Goal: Information Seeking & Learning: Learn about a topic

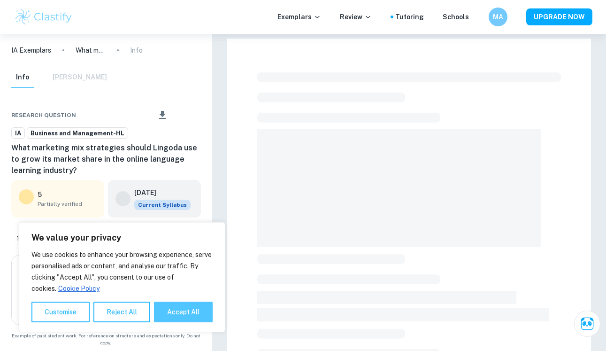
click at [179, 313] on button "Accept All" at bounding box center [183, 312] width 59 height 21
checkbox input "true"
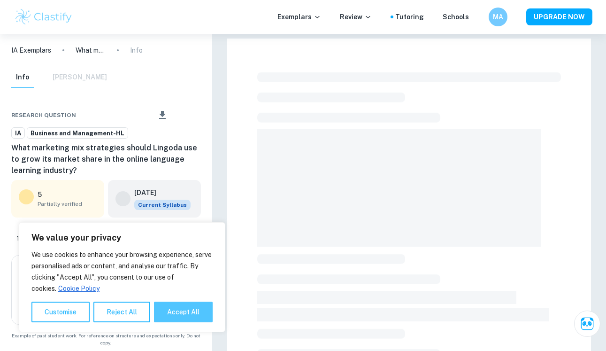
checkbox input "true"
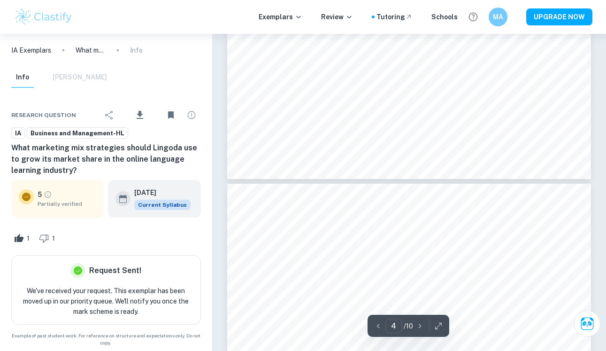
type input "3"
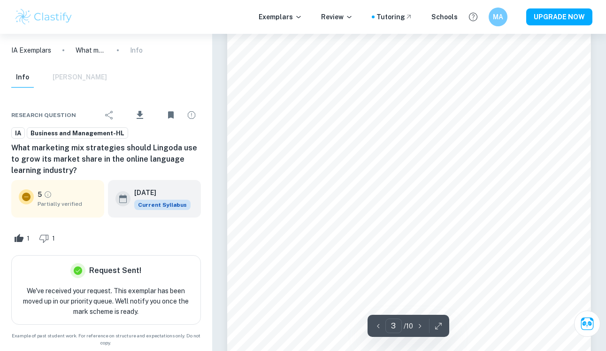
scroll to position [1120, 0]
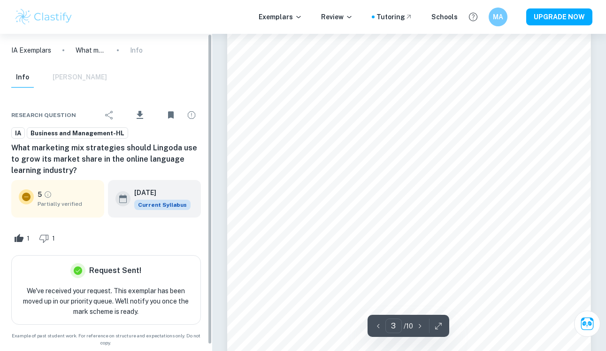
click at [43, 51] on p "IA Exemplars" at bounding box center [31, 50] width 40 height 10
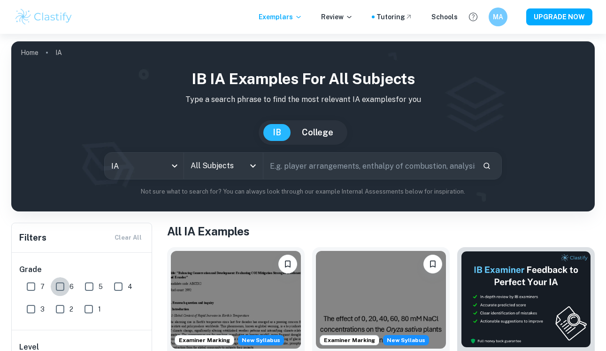
click at [59, 288] on input "6" at bounding box center [60, 286] width 19 height 19
checkbox input "true"
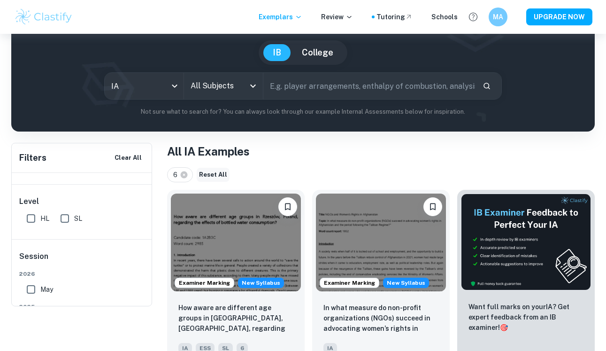
scroll to position [193, 0]
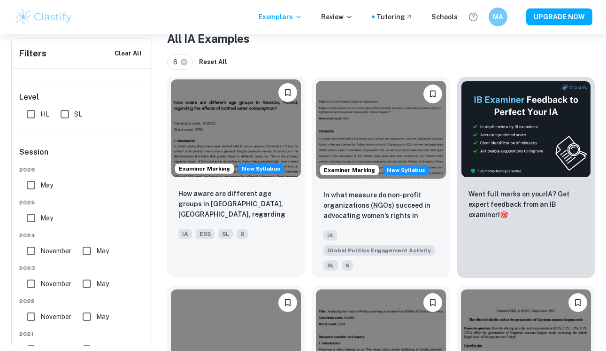
click at [236, 124] on img at bounding box center [236, 128] width 130 height 98
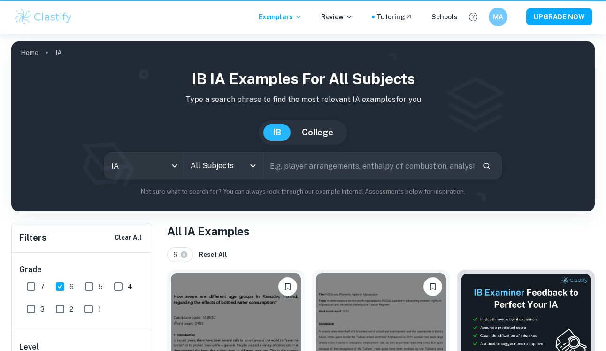
scroll to position [193, 0]
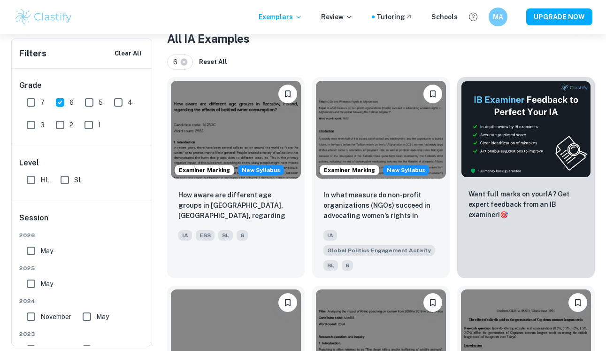
click at [32, 253] on input "May" at bounding box center [31, 250] width 19 height 19
checkbox input "true"
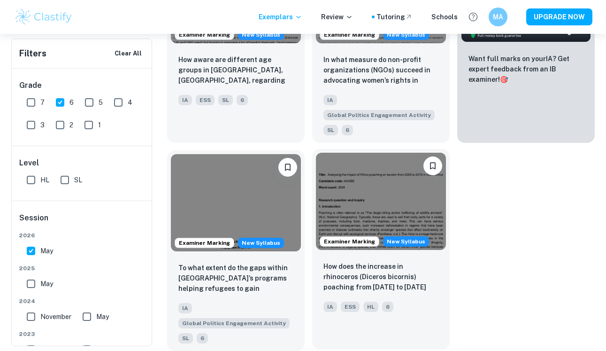
scroll to position [328, 0]
click at [371, 222] on img at bounding box center [381, 202] width 130 height 98
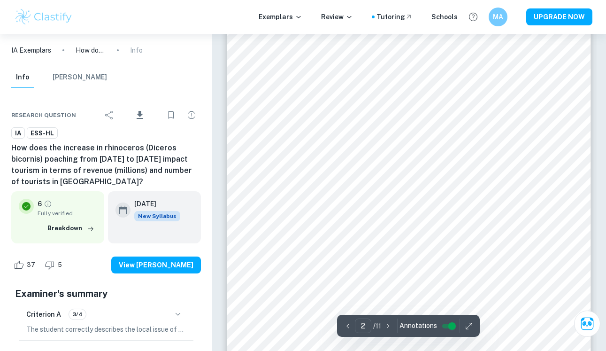
scroll to position [596, 0]
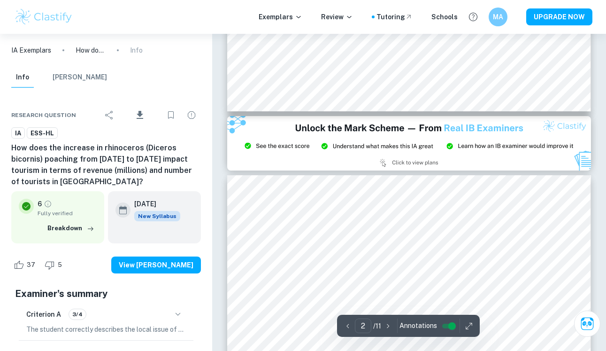
type input "3"
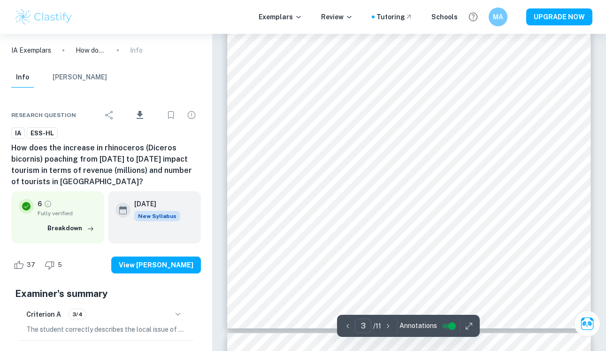
scroll to position [1257, 0]
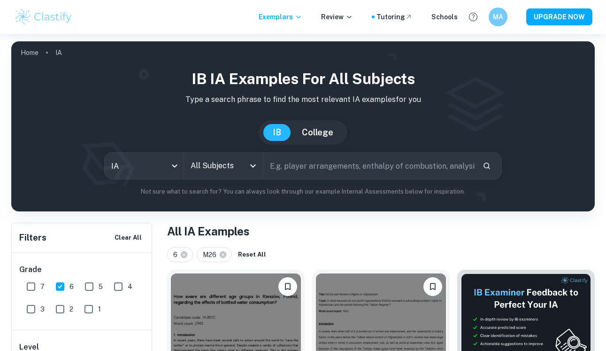
click at [251, 161] on icon "Open" at bounding box center [253, 165] width 11 height 11
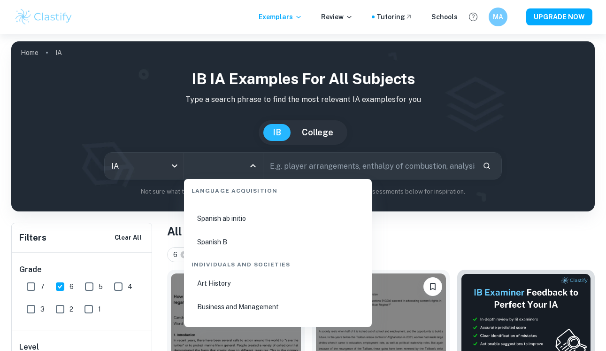
scroll to position [1071, 0]
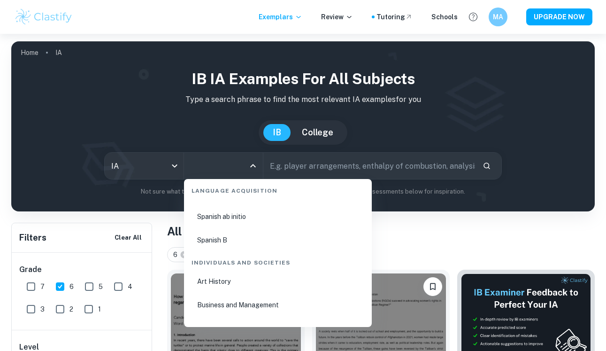
click at [338, 177] on input "text" at bounding box center [370, 166] width 212 height 26
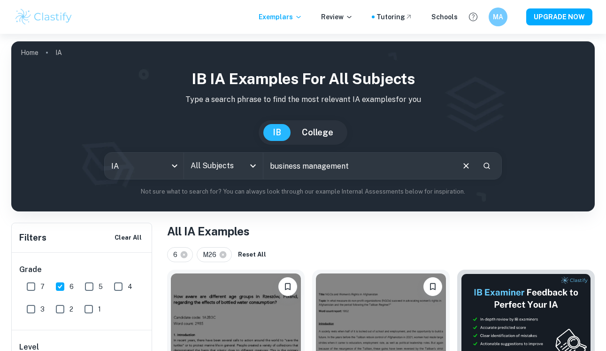
type input "business management"
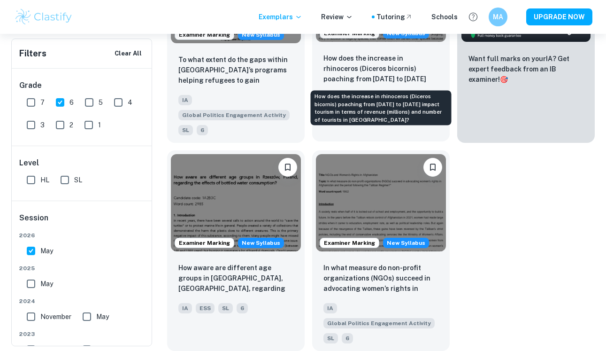
scroll to position [328, 0]
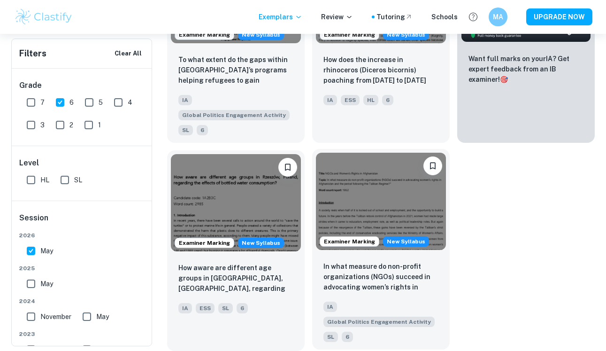
click at [355, 219] on img at bounding box center [381, 202] width 130 height 98
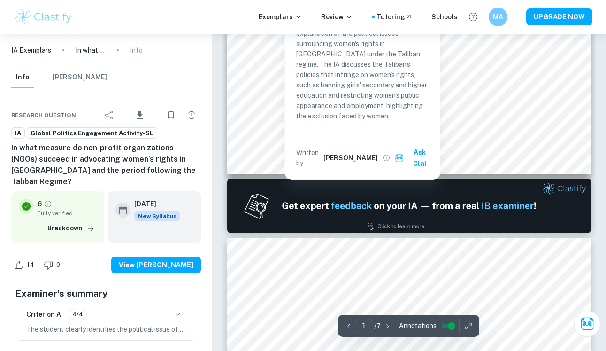
type input "2"
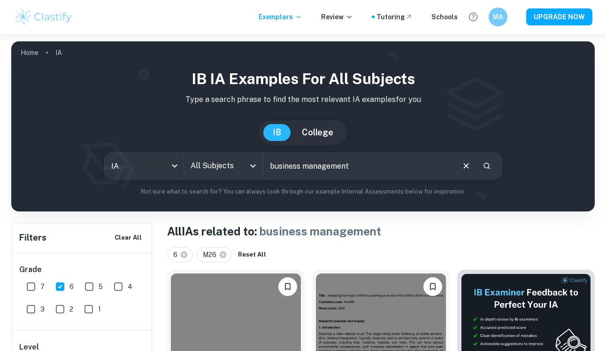
click at [226, 166] on input "All Subjects" at bounding box center [216, 166] width 56 height 18
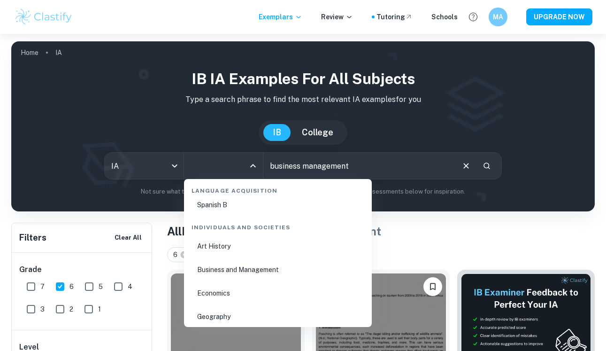
scroll to position [1094, 0]
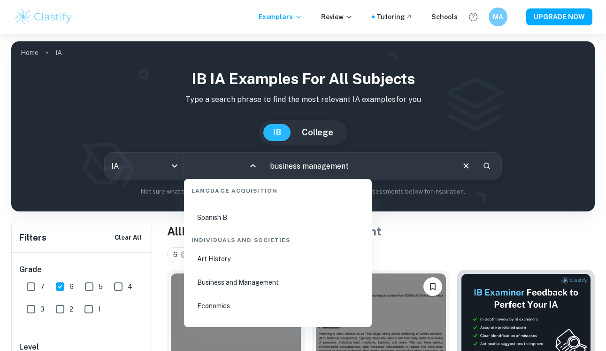
click at [240, 279] on li "Business and Management" at bounding box center [278, 282] width 180 height 22
type input "Business and Management"
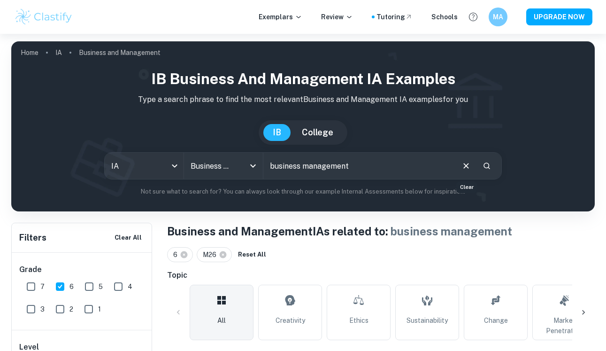
click at [464, 164] on icon "Clear" at bounding box center [466, 166] width 10 height 10
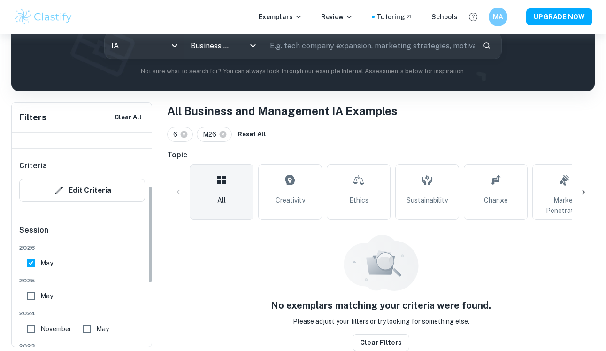
scroll to position [182, 0]
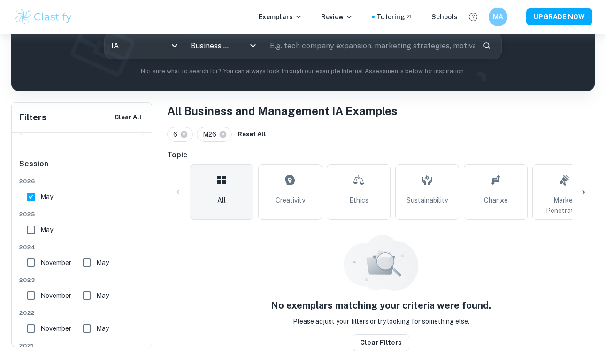
click at [30, 197] on input "May" at bounding box center [31, 196] width 19 height 19
checkbox input "false"
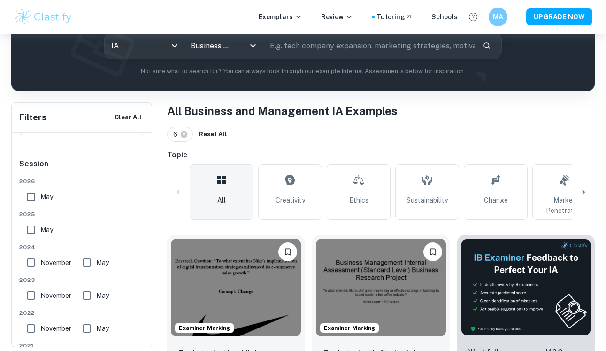
click at [30, 231] on input "May" at bounding box center [31, 229] width 19 height 19
checkbox input "true"
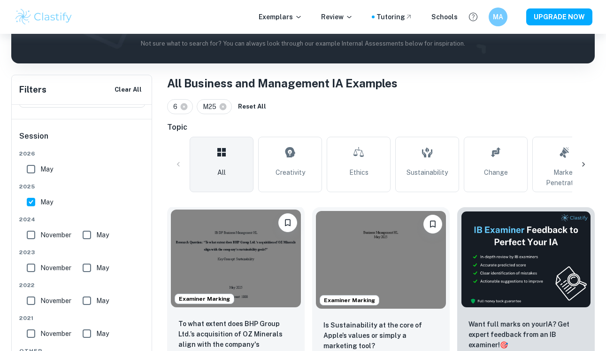
scroll to position [282, 0]
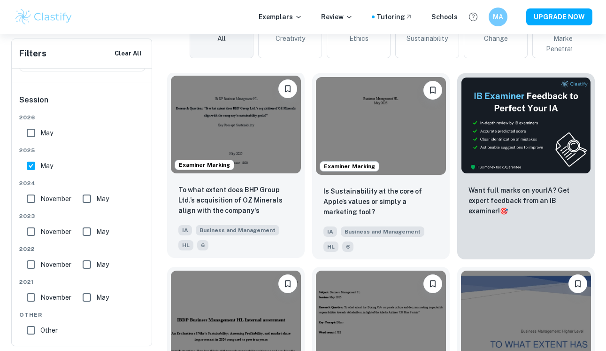
click at [221, 128] on img at bounding box center [236, 125] width 130 height 98
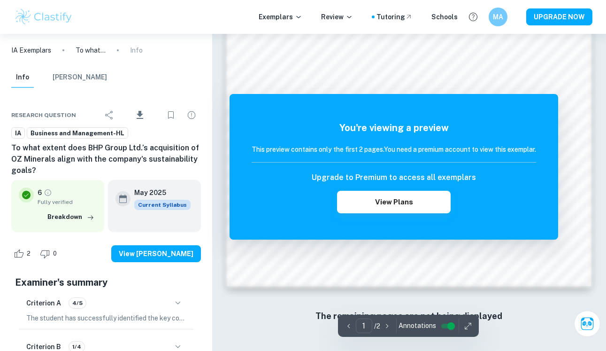
scroll to position [703, 0]
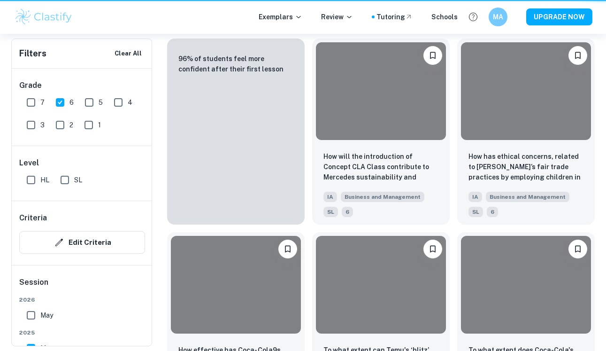
scroll to position [282, 0]
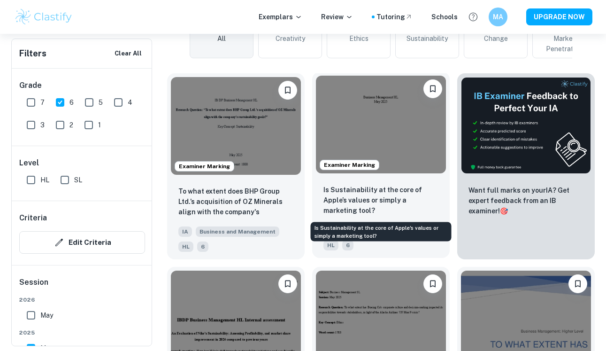
click at [366, 196] on p "Is Sustainability at the core of Apple’s values or simply a marketing tool?" at bounding box center [381, 200] width 115 height 31
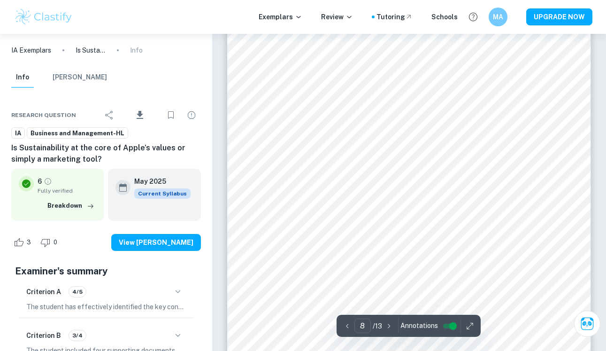
scroll to position [3781, 0]
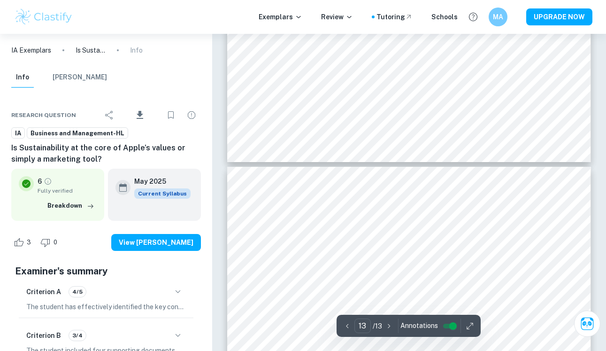
type input "12"
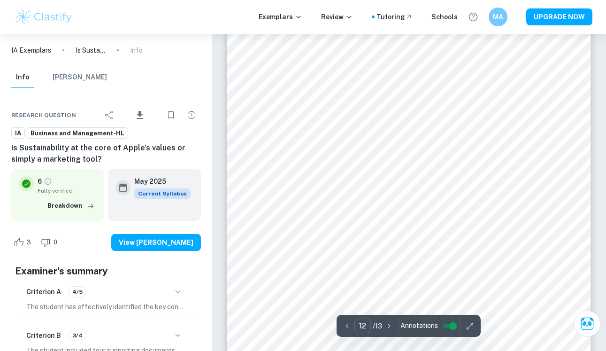
scroll to position [5871, 0]
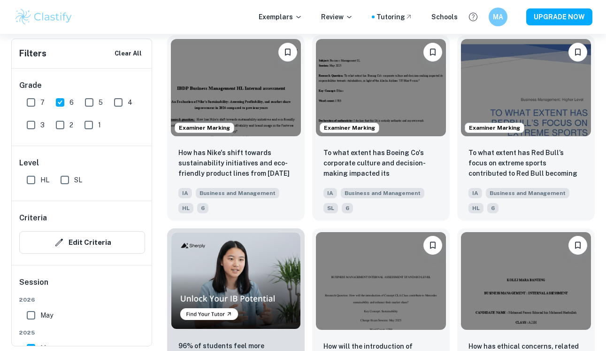
scroll to position [538, 0]
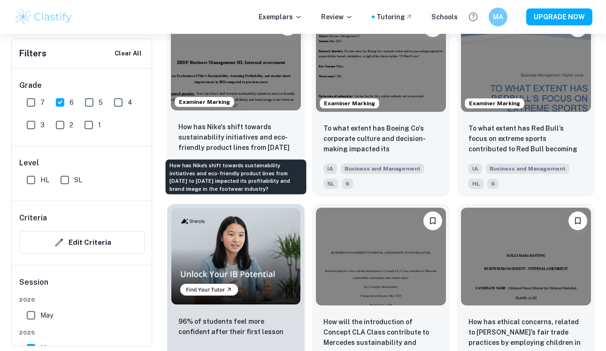
click at [244, 135] on p "How has Nike's shift towards sustainability initiatives and eco-friendly produc…" at bounding box center [235, 138] width 115 height 32
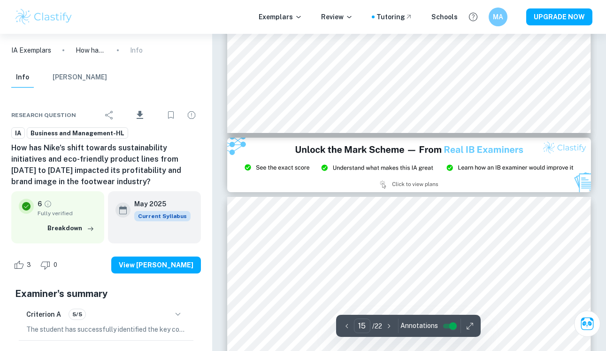
scroll to position [6790, 0]
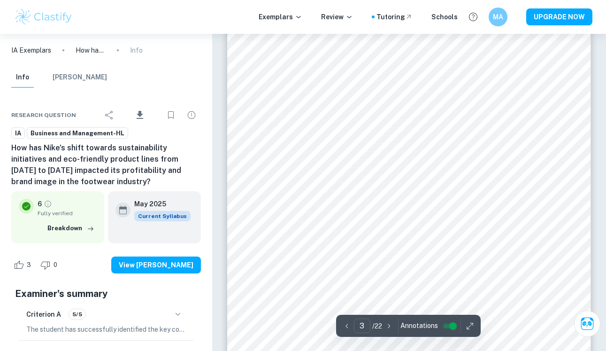
type input "2"
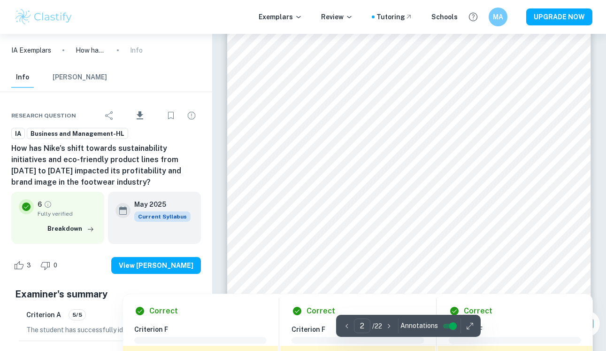
scroll to position [612, 0]
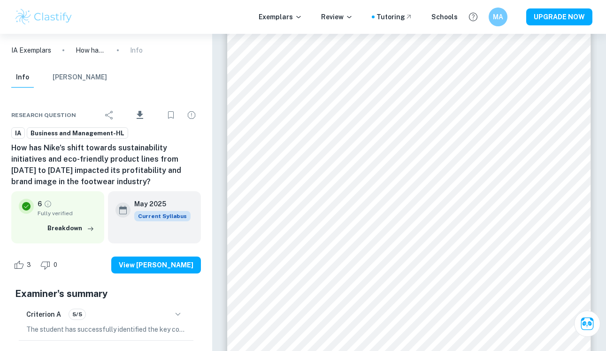
click at [44, 52] on p "IA Exemplars" at bounding box center [31, 50] width 40 height 10
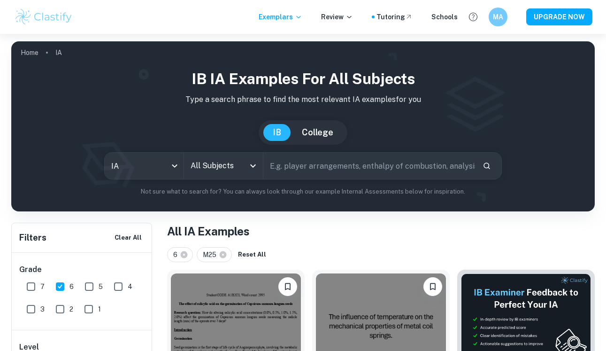
click at [219, 167] on input "All Subjects" at bounding box center [216, 166] width 56 height 18
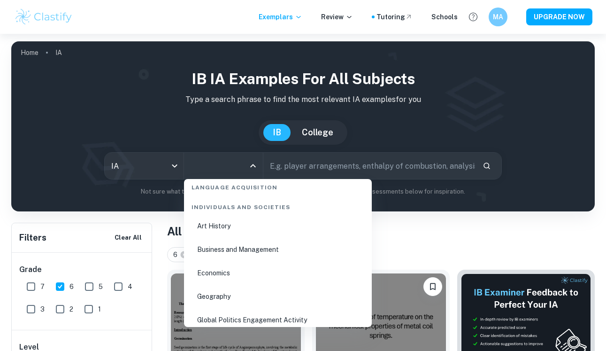
scroll to position [1119, 0]
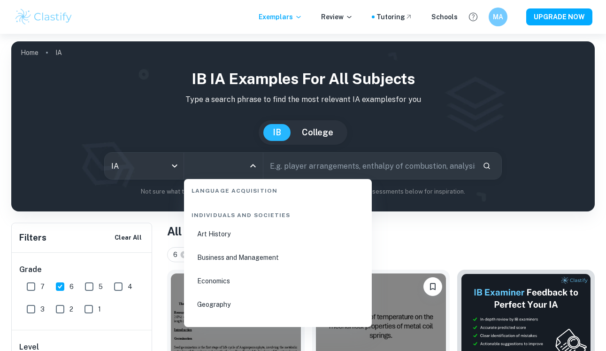
click at [230, 261] on li "Business and Management" at bounding box center [278, 258] width 180 height 22
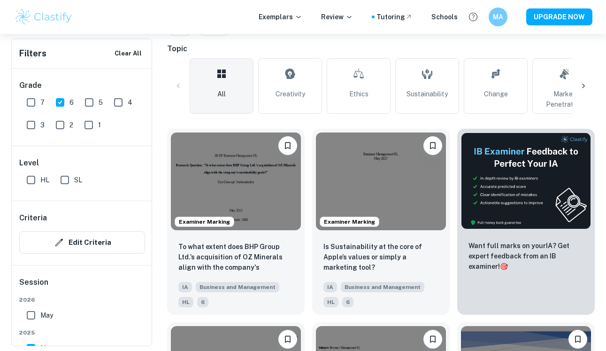
scroll to position [227, 0]
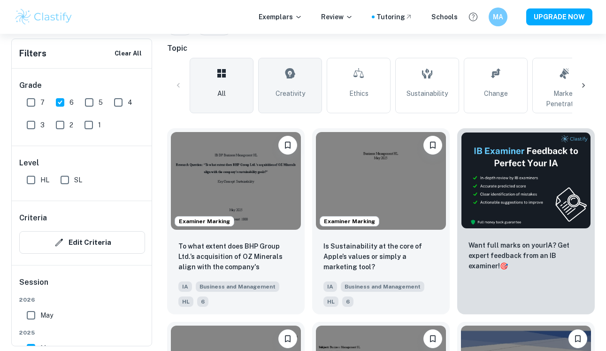
click at [283, 107] on link "Creativity" at bounding box center [290, 85] width 64 height 55
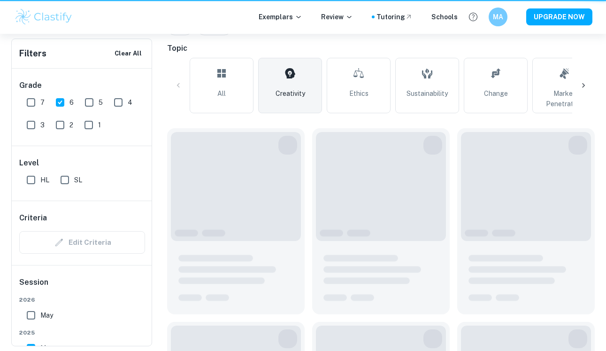
type input "Creativity"
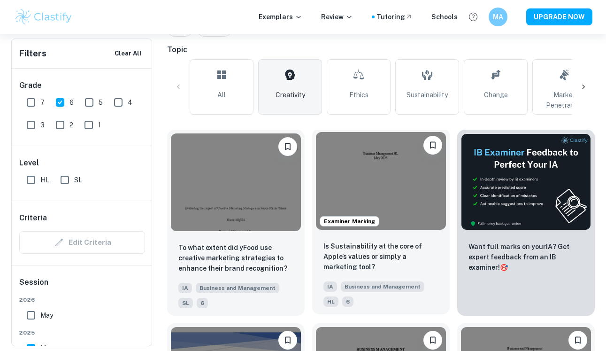
scroll to position [240, 0]
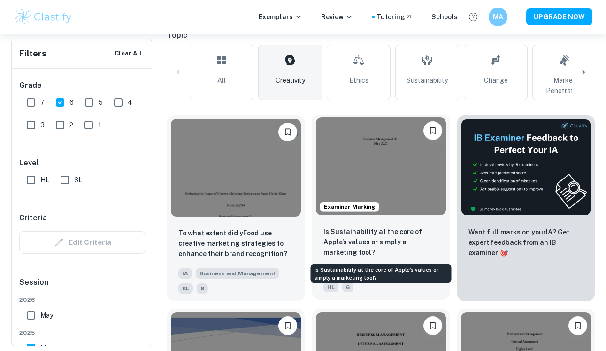
click at [349, 233] on p "Is Sustainability at the core of Apple’s values or simply a marketing tool?" at bounding box center [381, 241] width 115 height 31
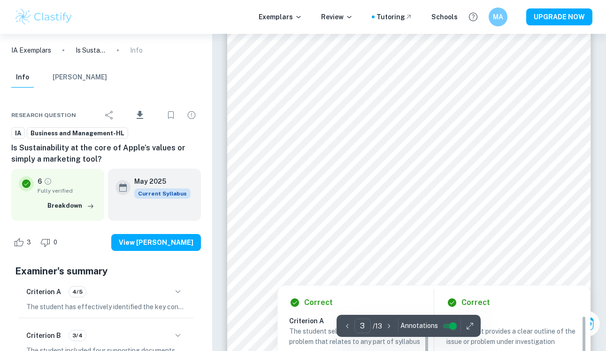
scroll to position [30, 0]
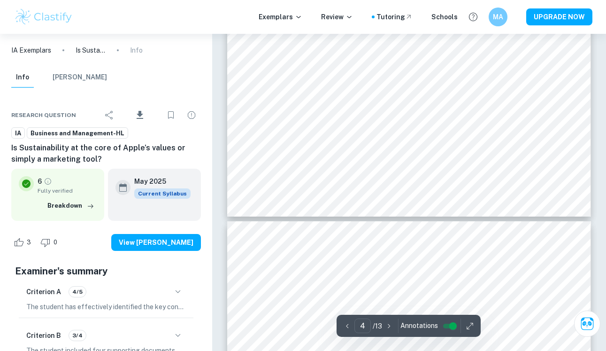
type input "5"
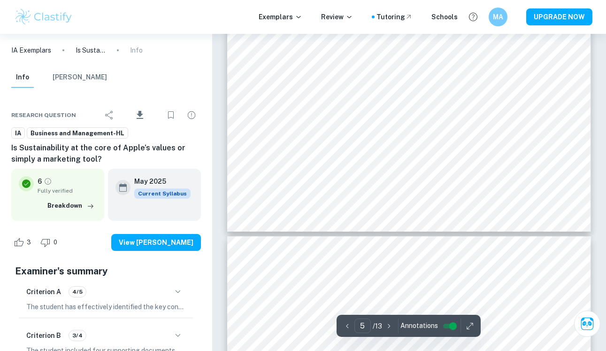
scroll to position [2540, 0]
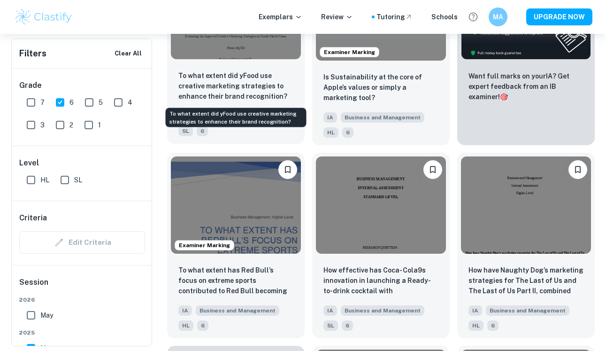
scroll to position [456, 0]
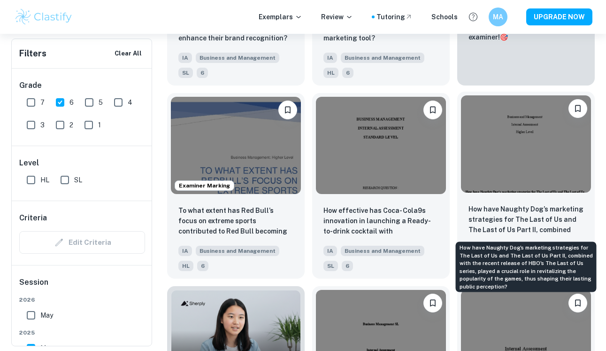
click at [536, 207] on p "How have Naughty Dog’s marketing strategies for The Last of Us and The Last of …" at bounding box center [526, 220] width 115 height 32
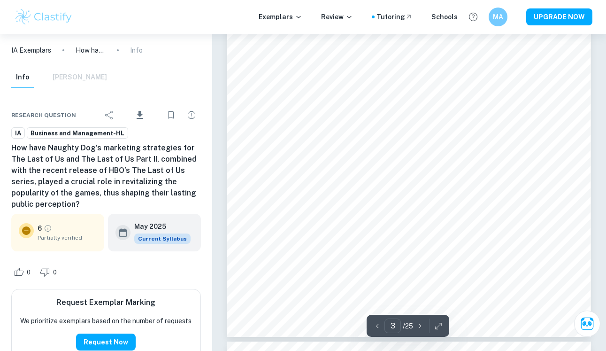
scroll to position [1422, 0]
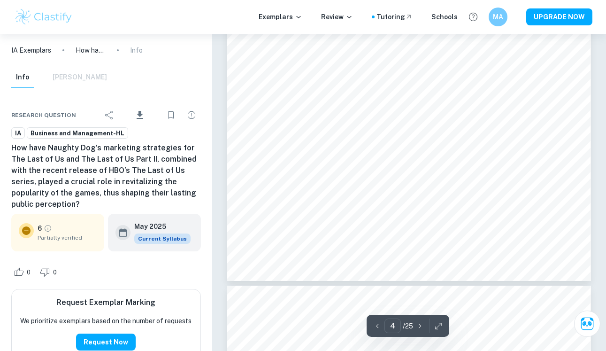
type input "5"
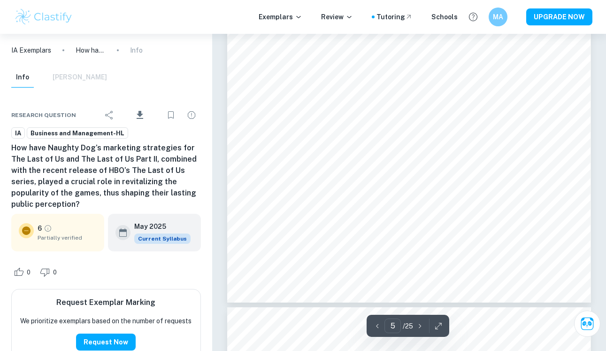
scroll to position [2501, 0]
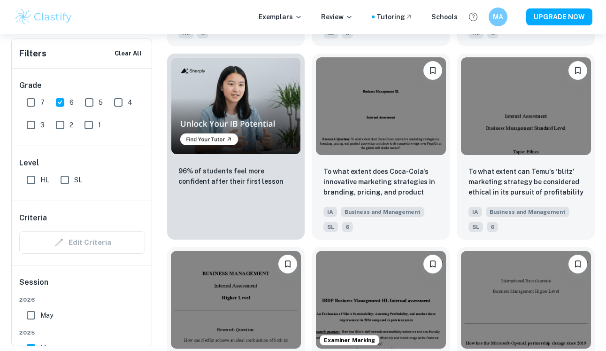
scroll to position [690, 0]
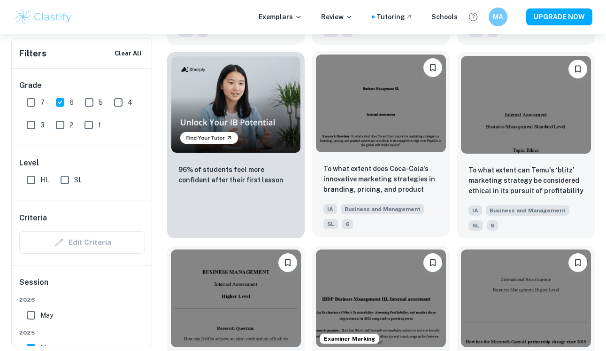
click at [363, 173] on p "To what extent does Coca-Cola's innovative marketing strategies in branding, pr…" at bounding box center [381, 179] width 115 height 32
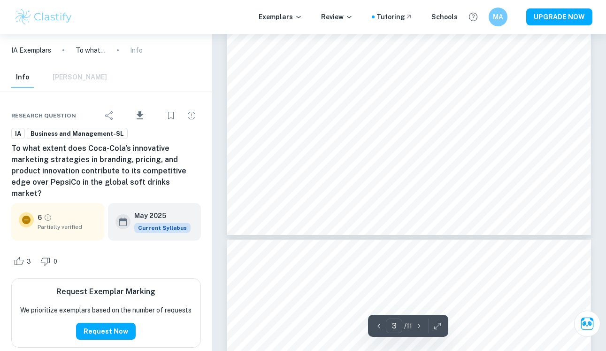
scroll to position [1500, 0]
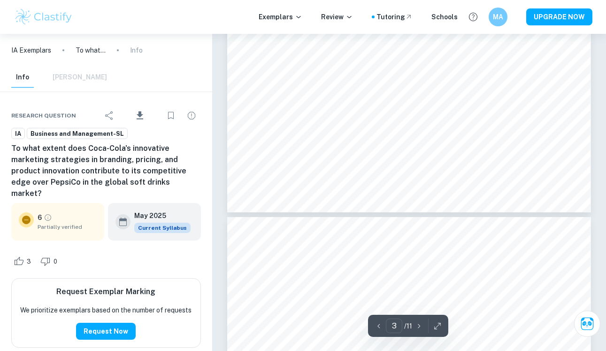
type input "4"
